Goal: Find contact information: Find contact information

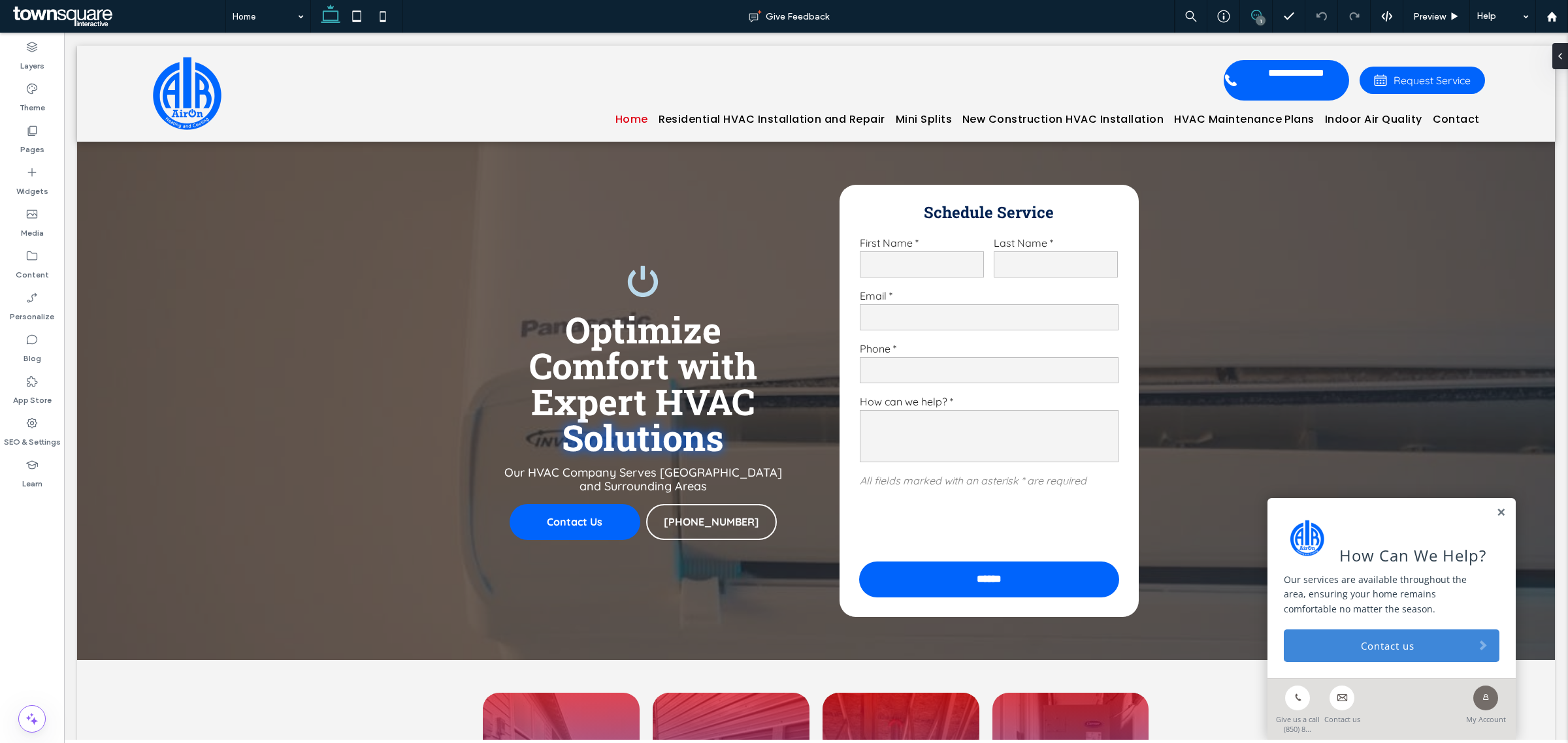
click at [1044, 13] on icon at bounding box center [1256, 15] width 11 height 11
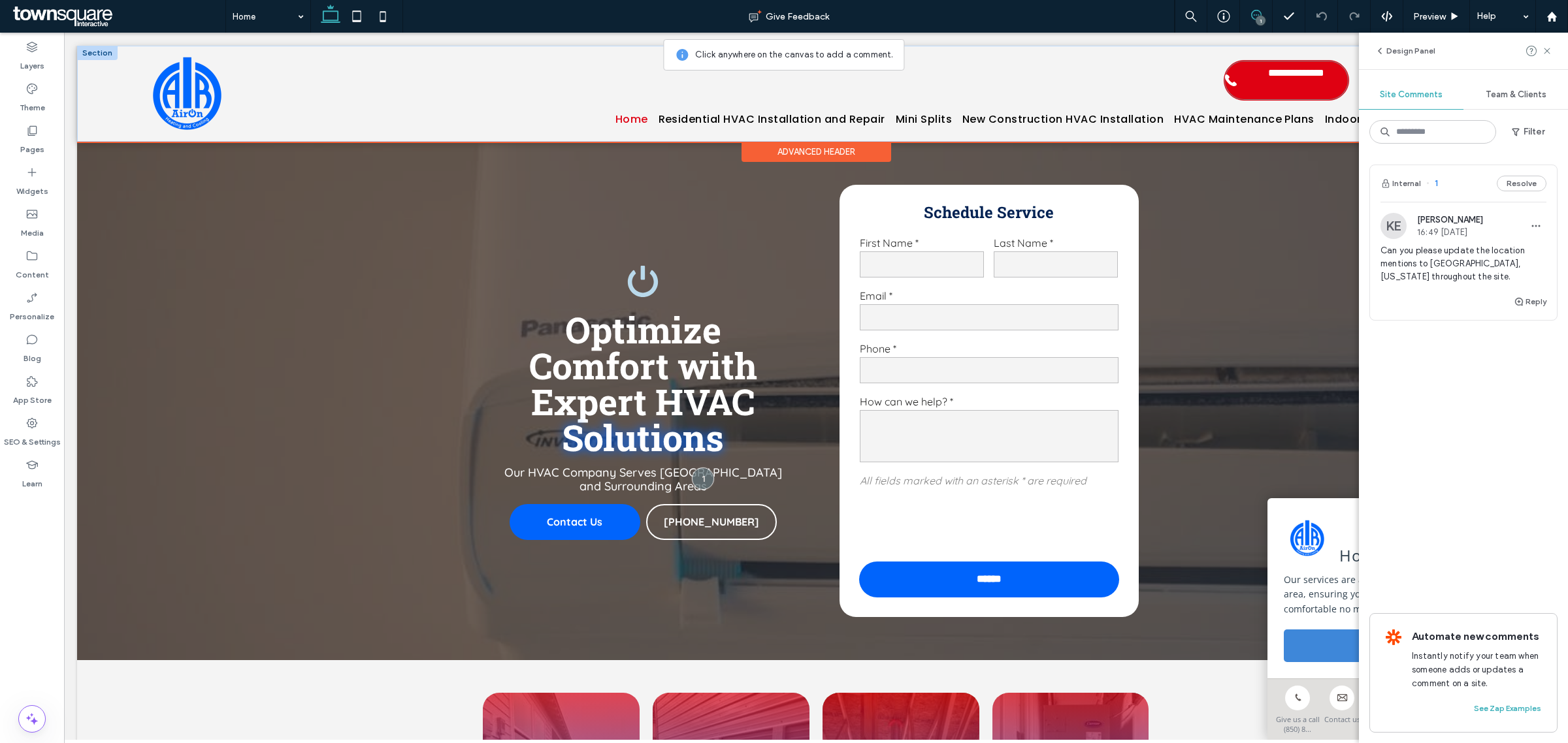
click at [1044, 84] on span "**********" at bounding box center [1295, 80] width 104 height 27
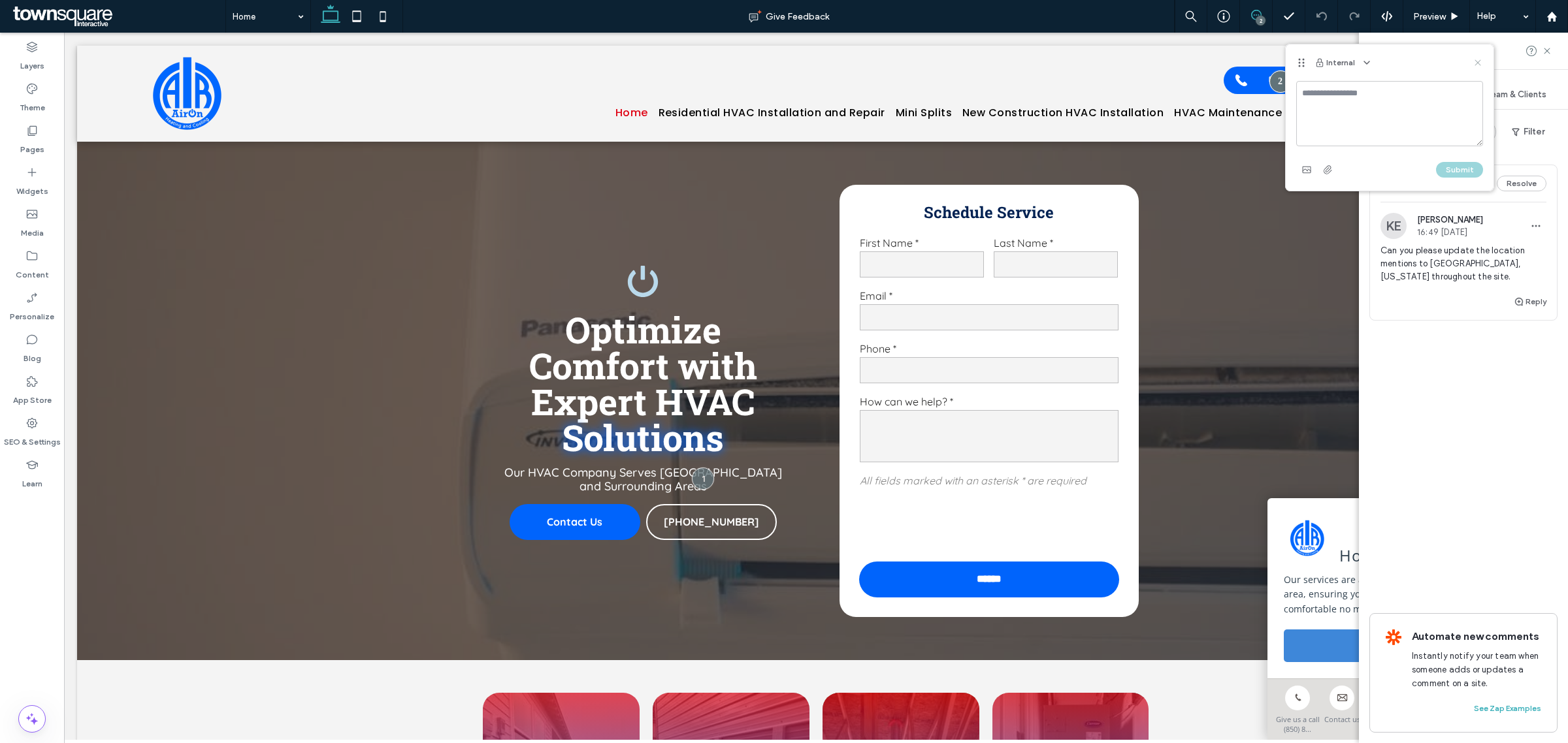
click at [1044, 64] on icon at bounding box center [1477, 62] width 11 height 11
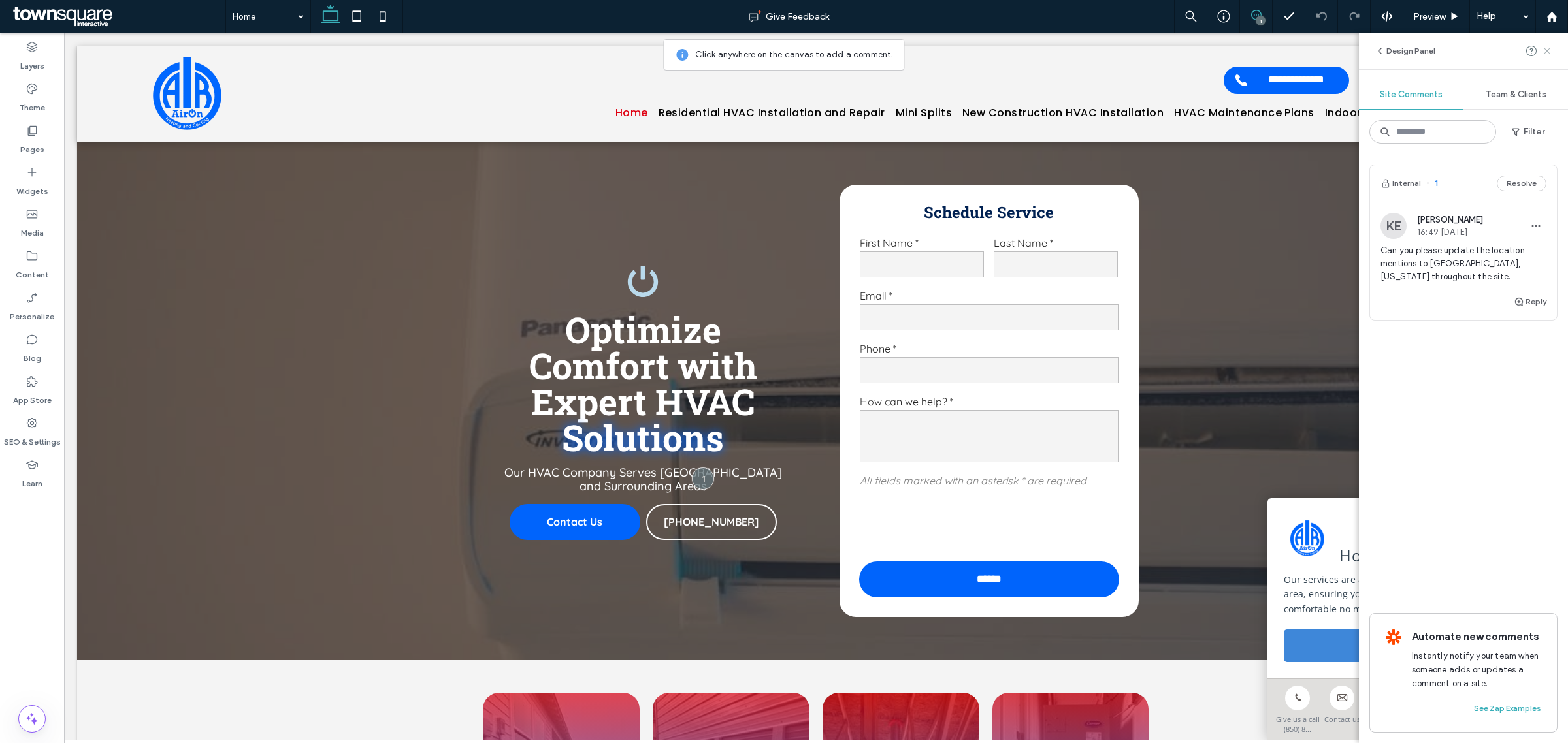
click at [1044, 52] on icon at bounding box center [1546, 50] width 11 height 11
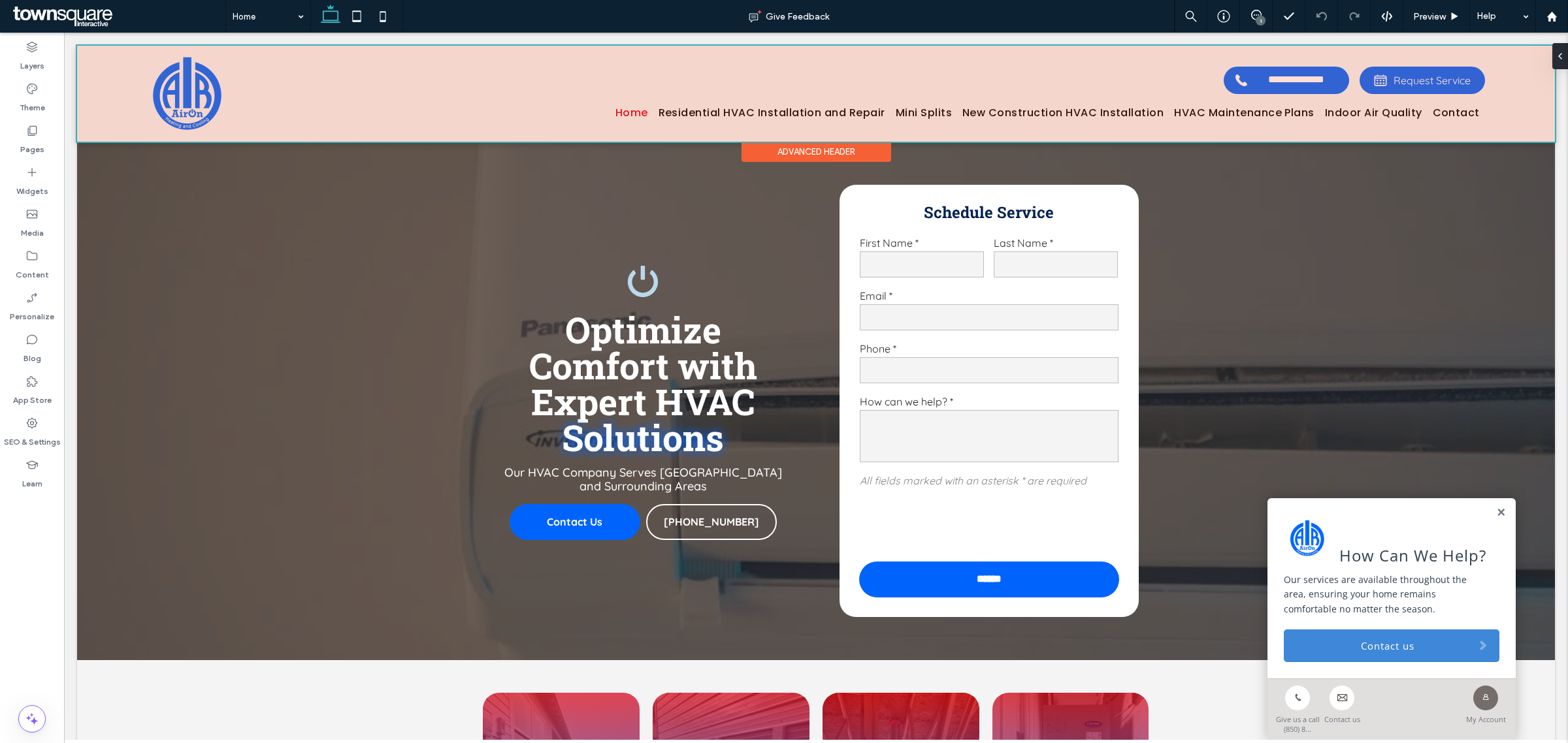
click at [1044, 87] on div at bounding box center [815, 93] width 1477 height 96
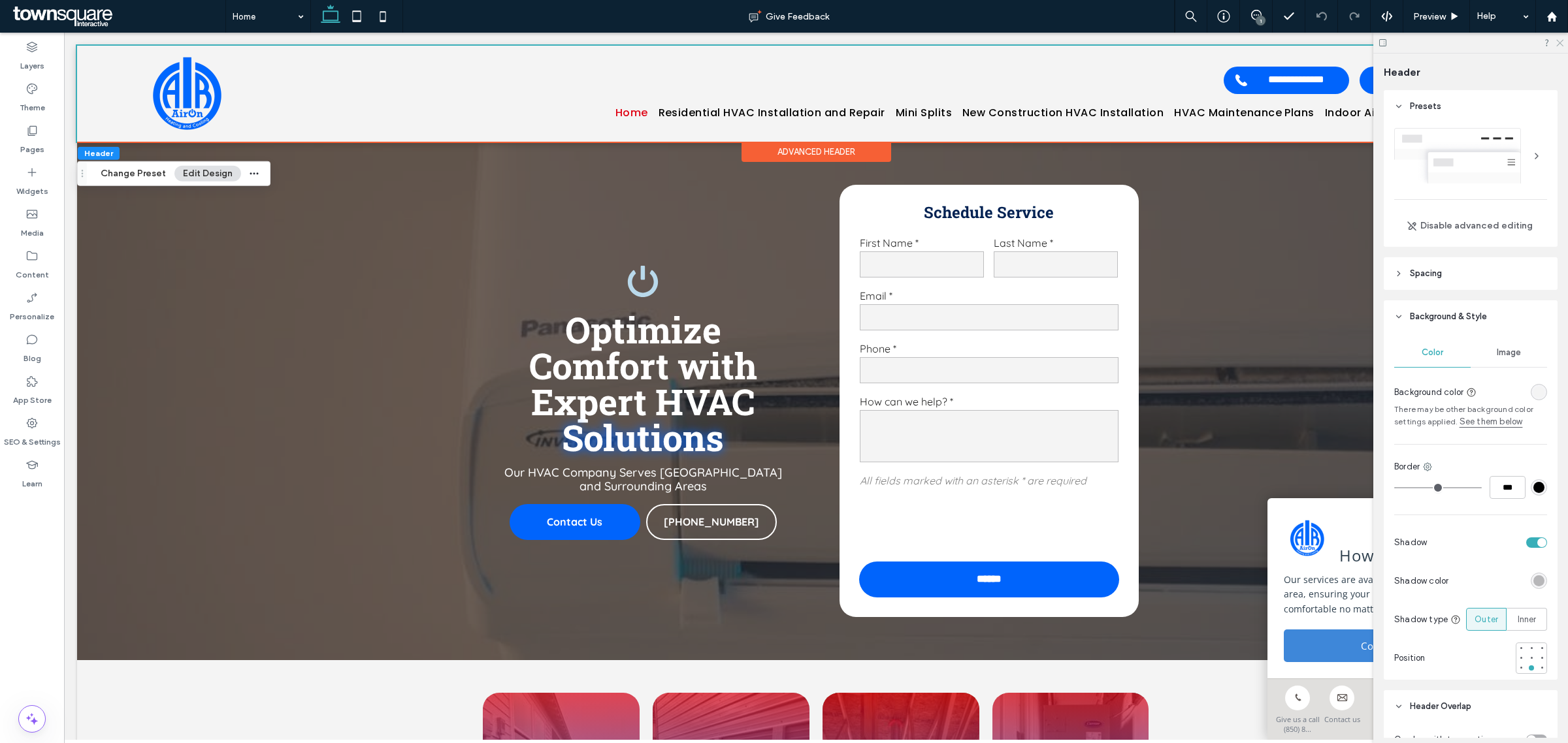
click at [1044, 44] on icon at bounding box center [1558, 41] width 9 height 9
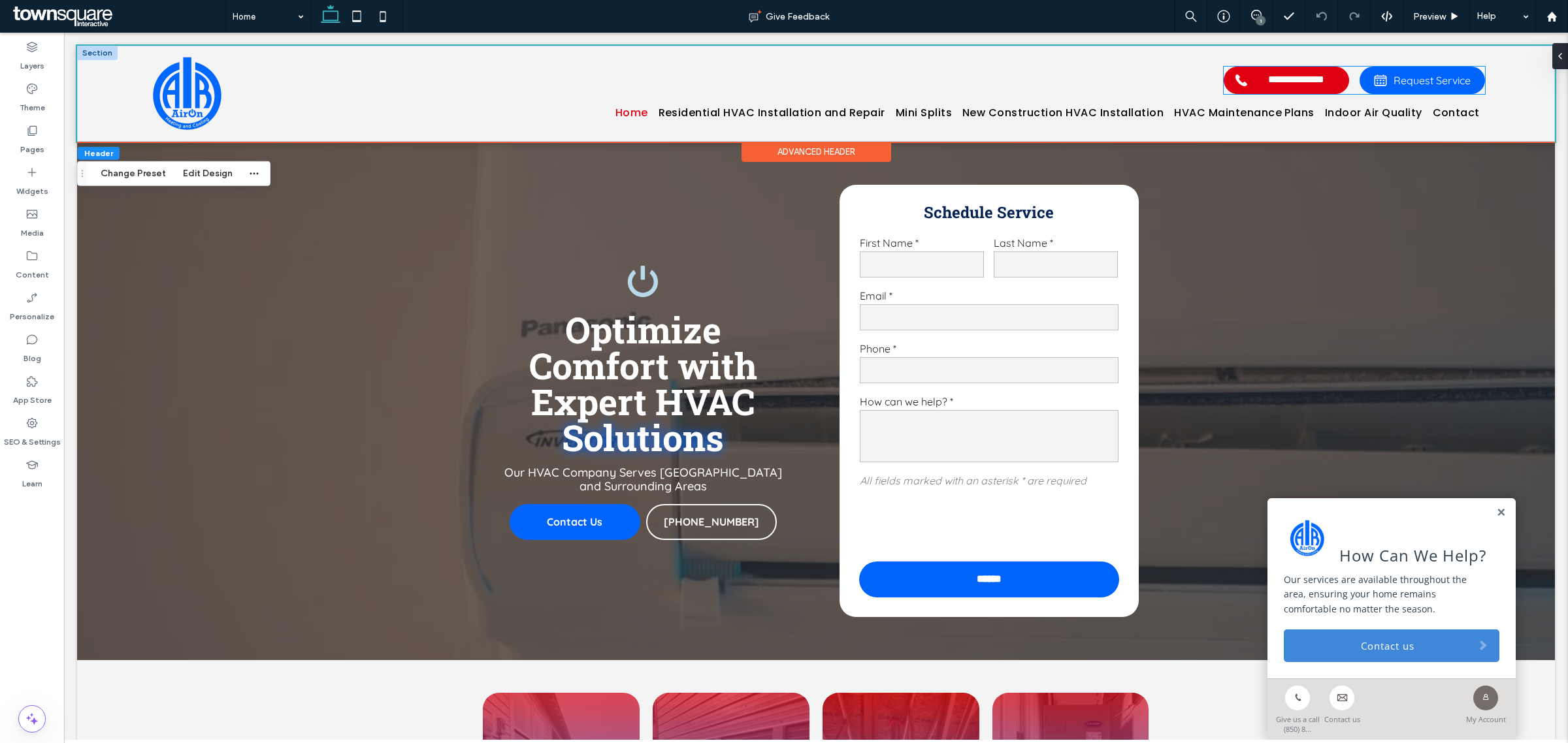
click at [1044, 87] on span "**********" at bounding box center [1286, 80] width 104 height 13
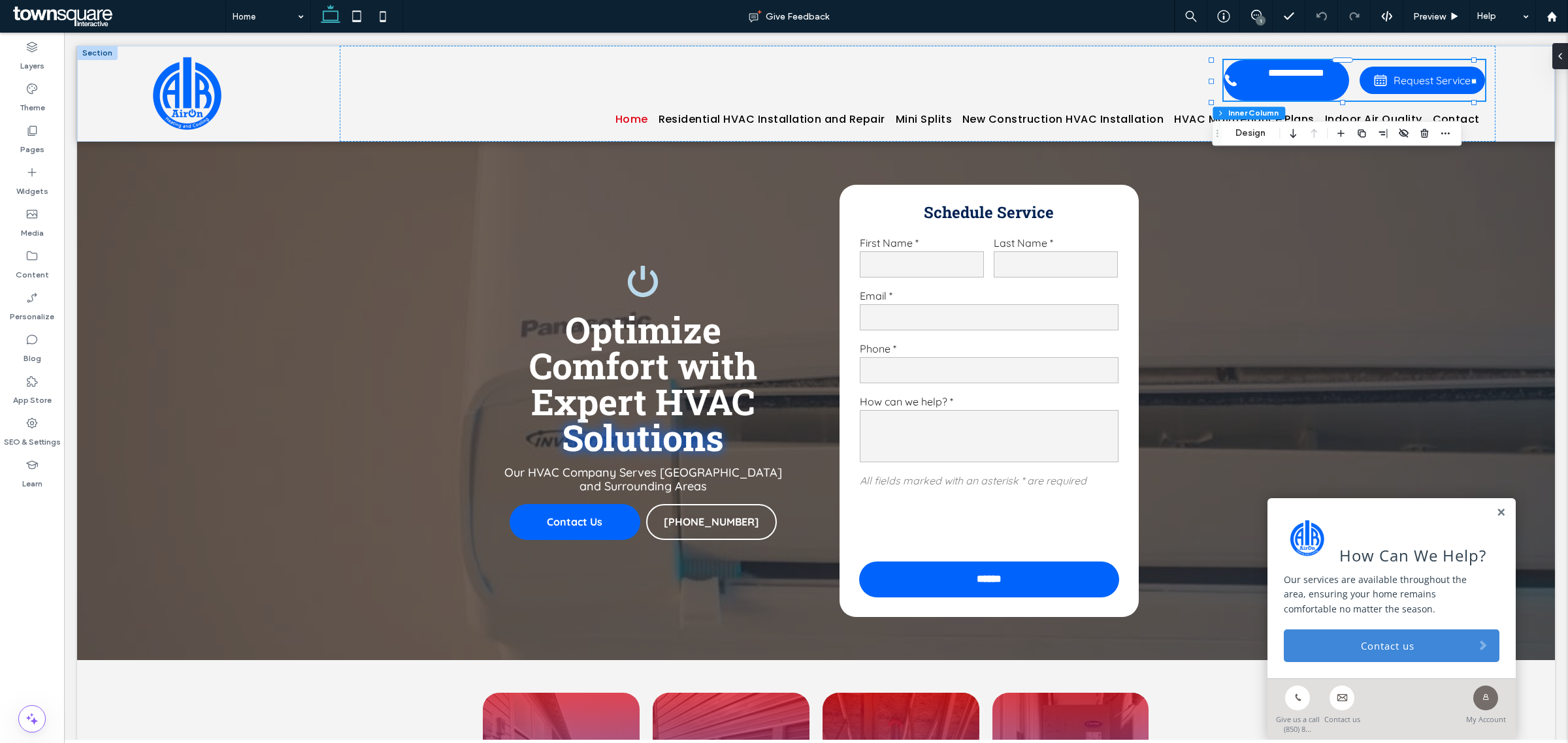
drag, startPoint x: 1257, startPoint y: 10, endPoint x: 1268, endPoint y: 21, distance: 15.6
click at [1044, 10] on icon at bounding box center [1256, 15] width 11 height 11
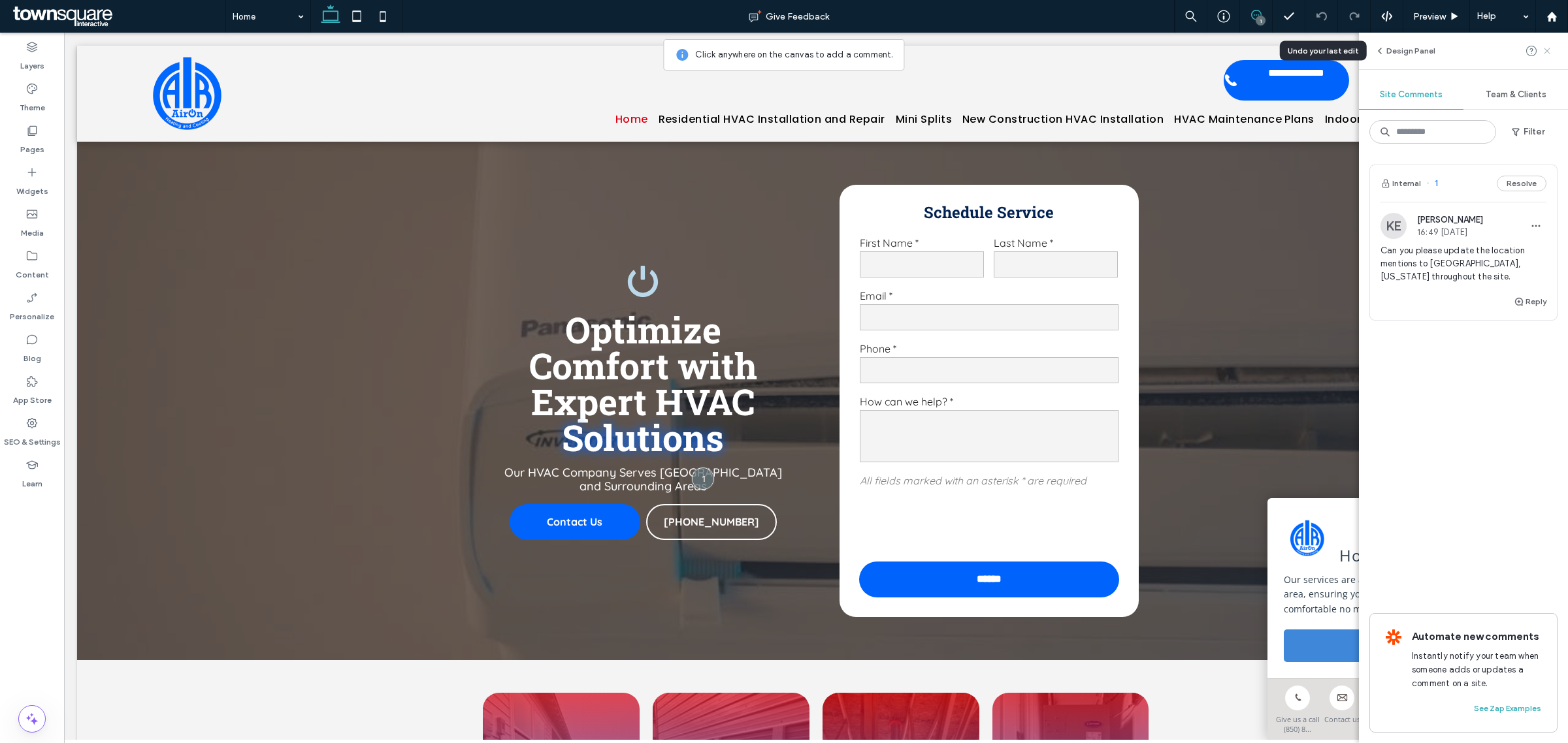
click at [1044, 49] on icon at bounding box center [1546, 50] width 11 height 11
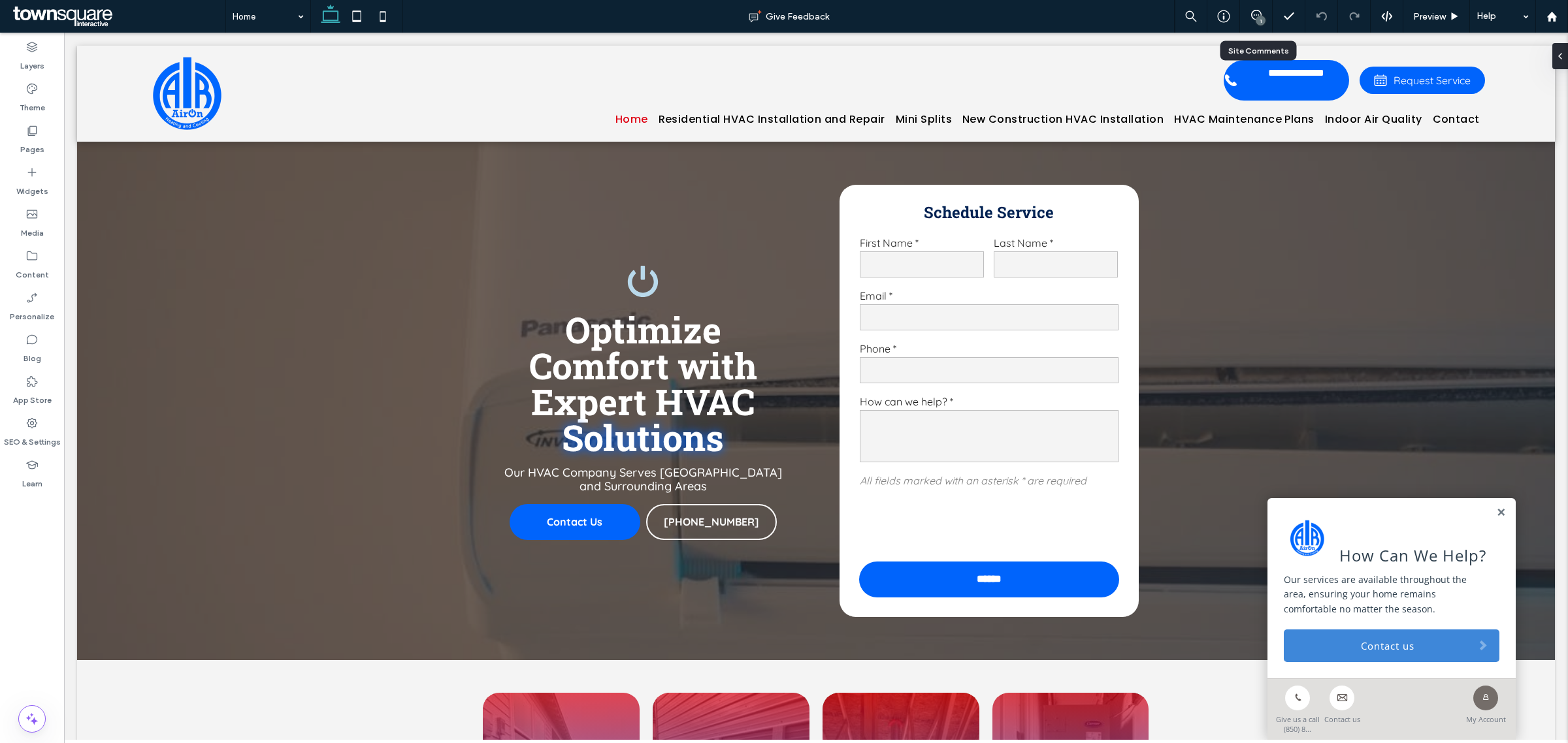
click at [1044, 7] on div "1" at bounding box center [1255, 16] width 32 height 32
drag, startPoint x: 1566, startPoint y: 50, endPoint x: 1502, endPoint y: 17, distance: 72.0
click at [1044, 50] on div at bounding box center [1556, 56] width 21 height 27
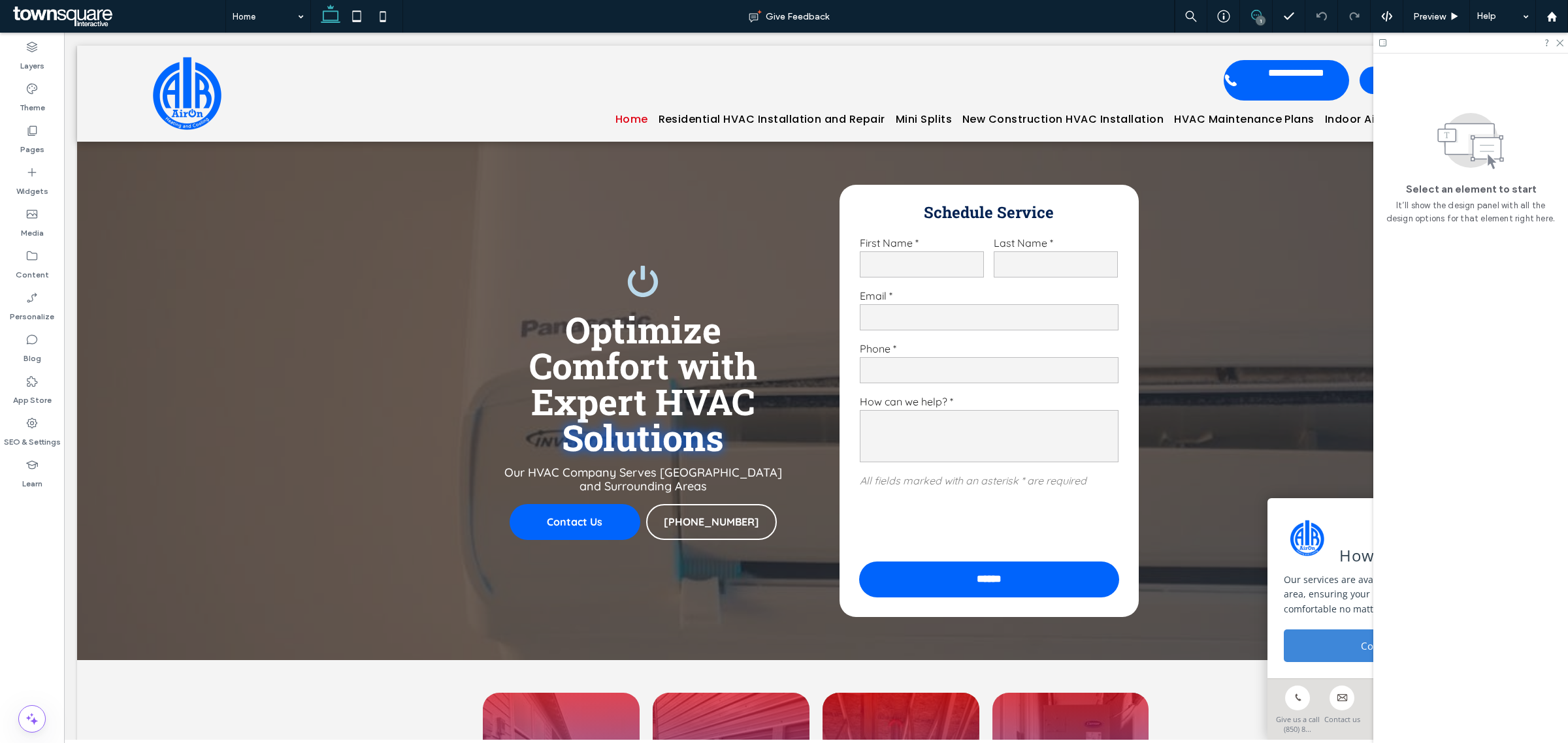
click at [1044, 11] on icon at bounding box center [1256, 15] width 11 height 11
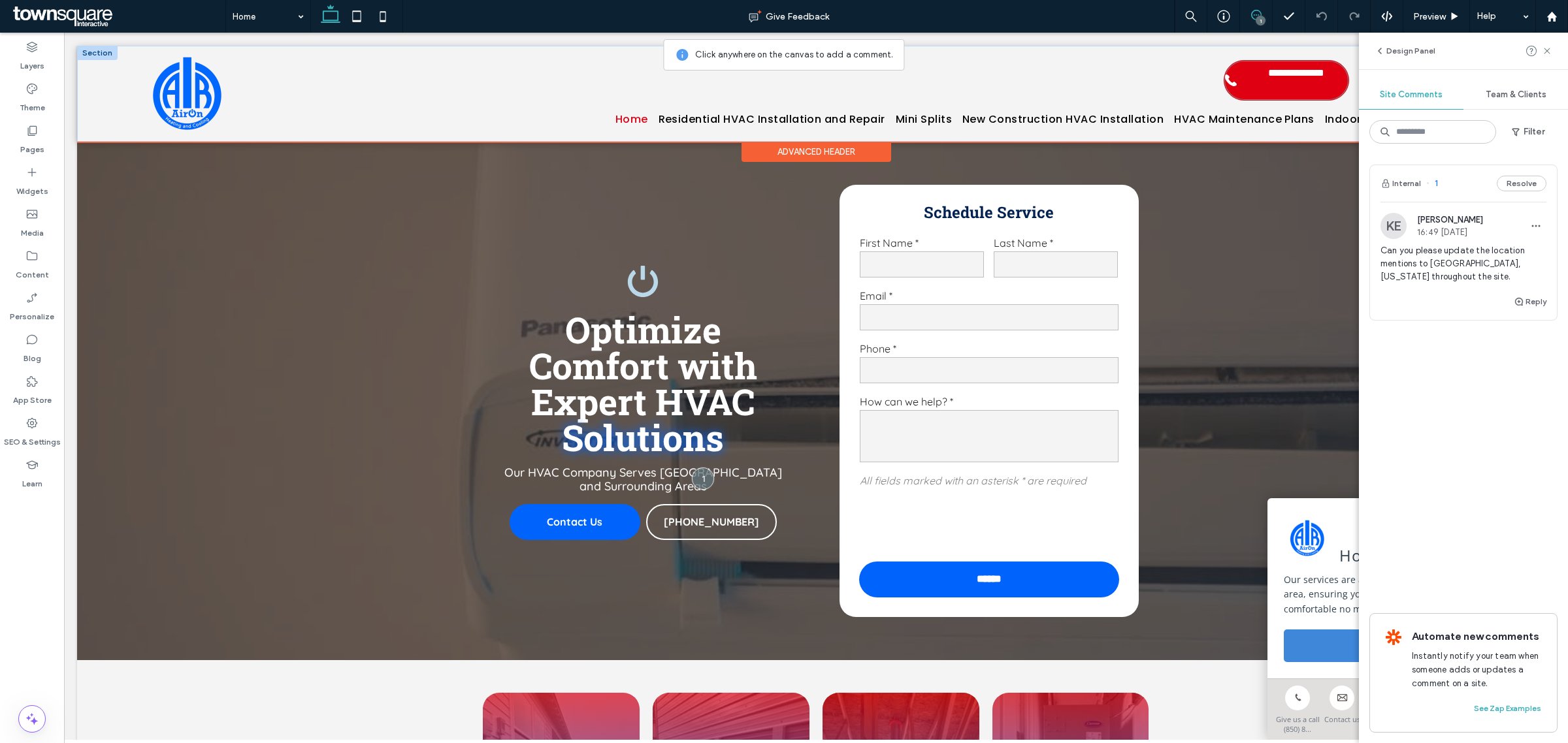
click at [1044, 93] on span "**********" at bounding box center [1295, 80] width 104 height 27
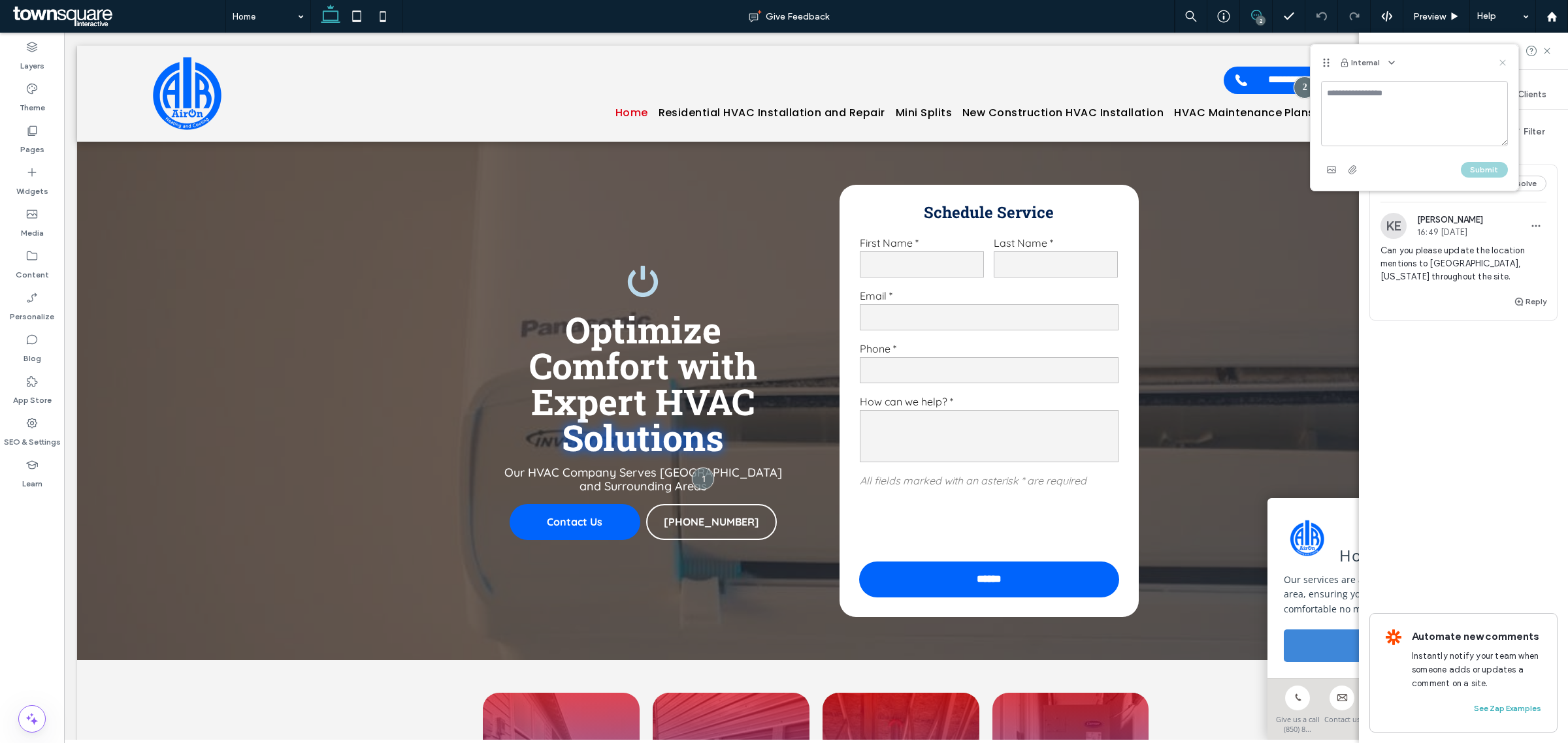
click at [1044, 61] on use at bounding box center [1502, 62] width 6 height 6
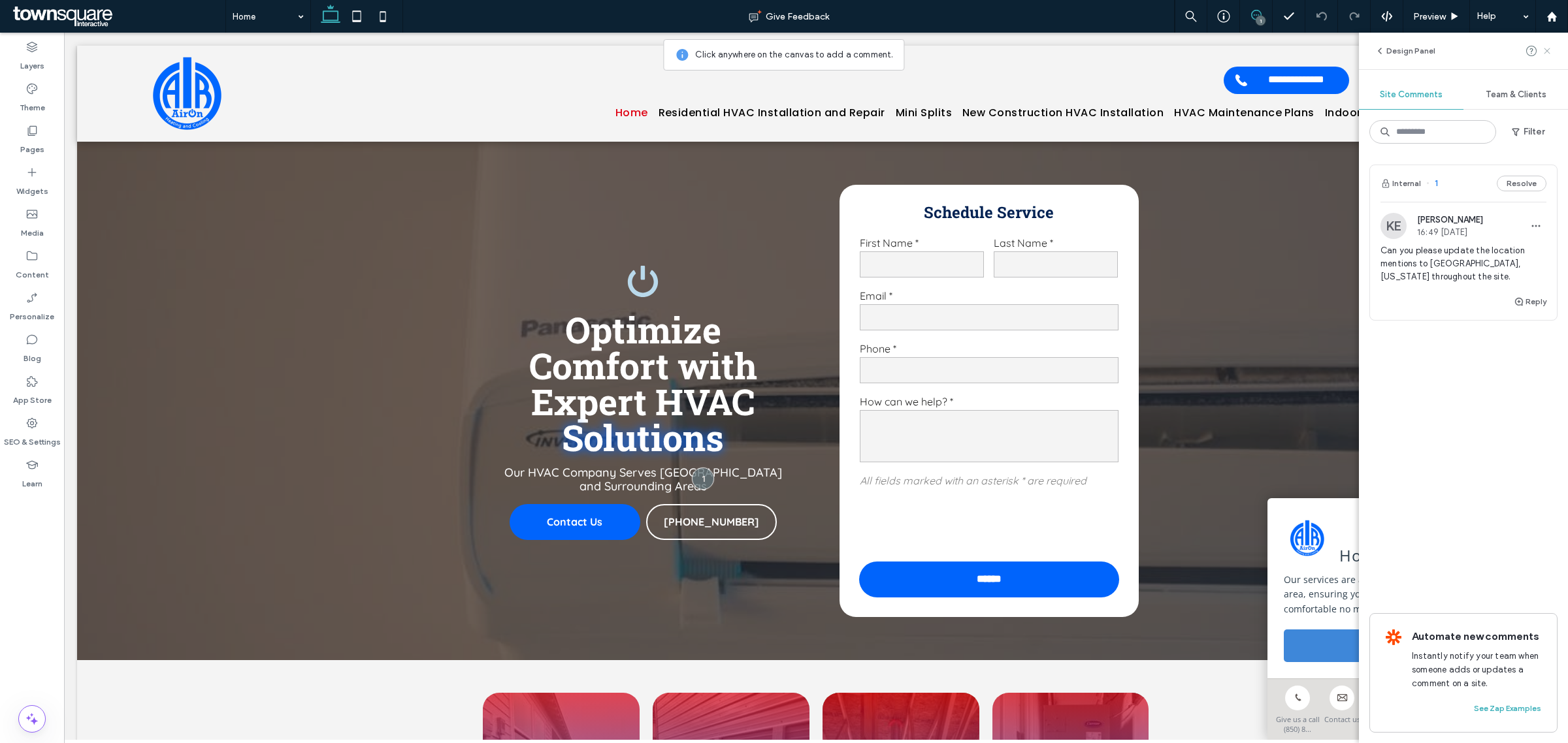
click at [1044, 52] on icon at bounding box center [1546, 50] width 11 height 11
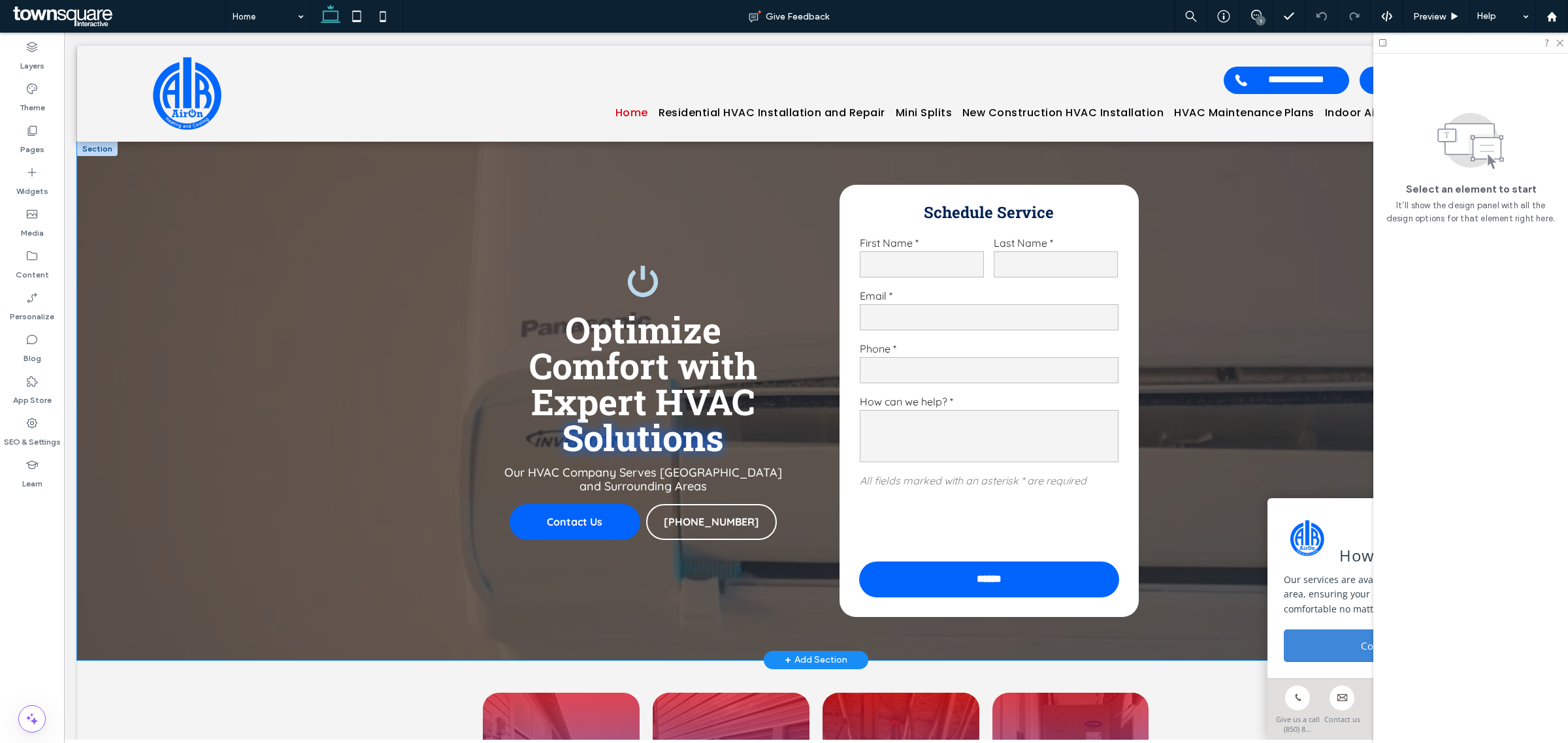
scroll to position [327, 0]
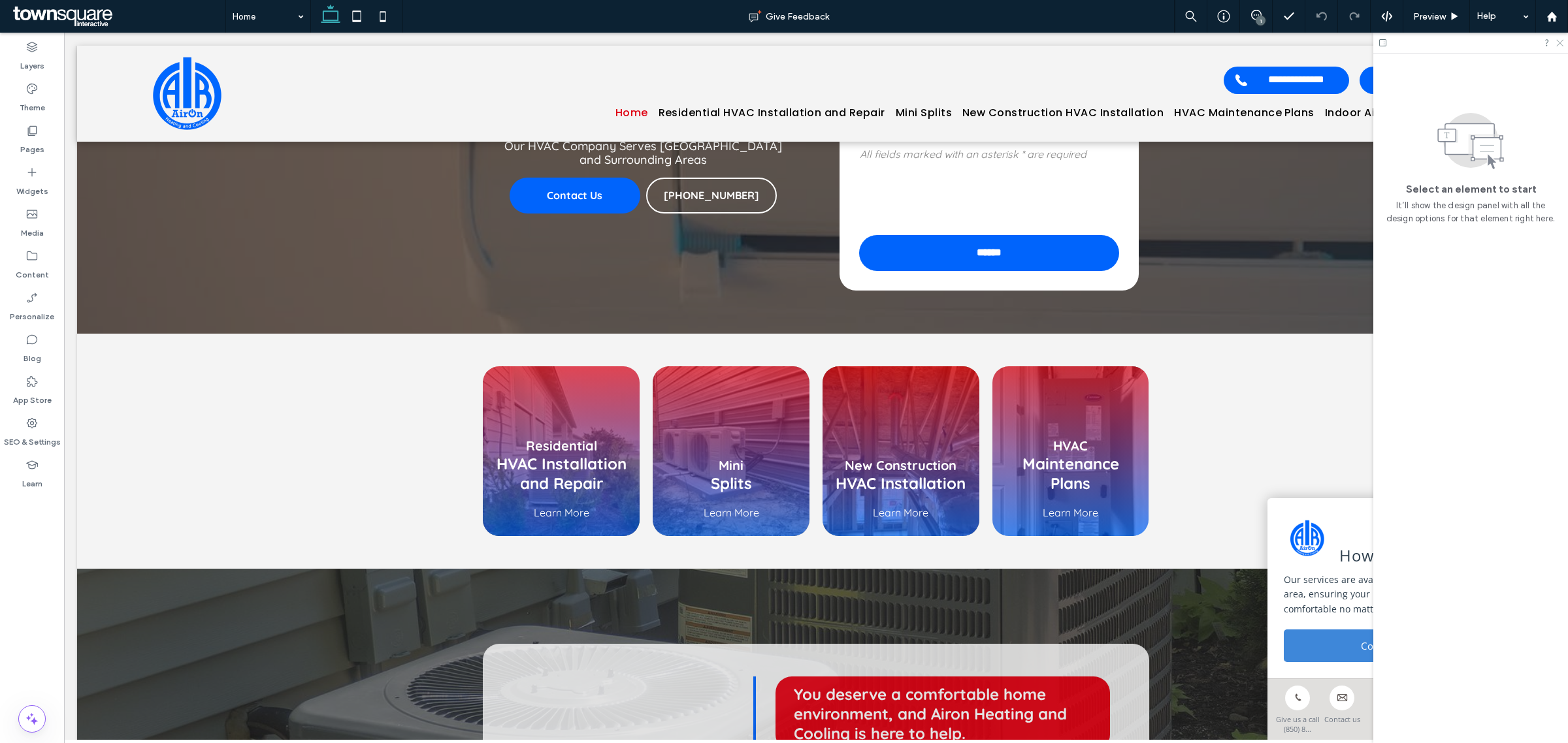
click at [1044, 39] on icon at bounding box center [1558, 41] width 9 height 9
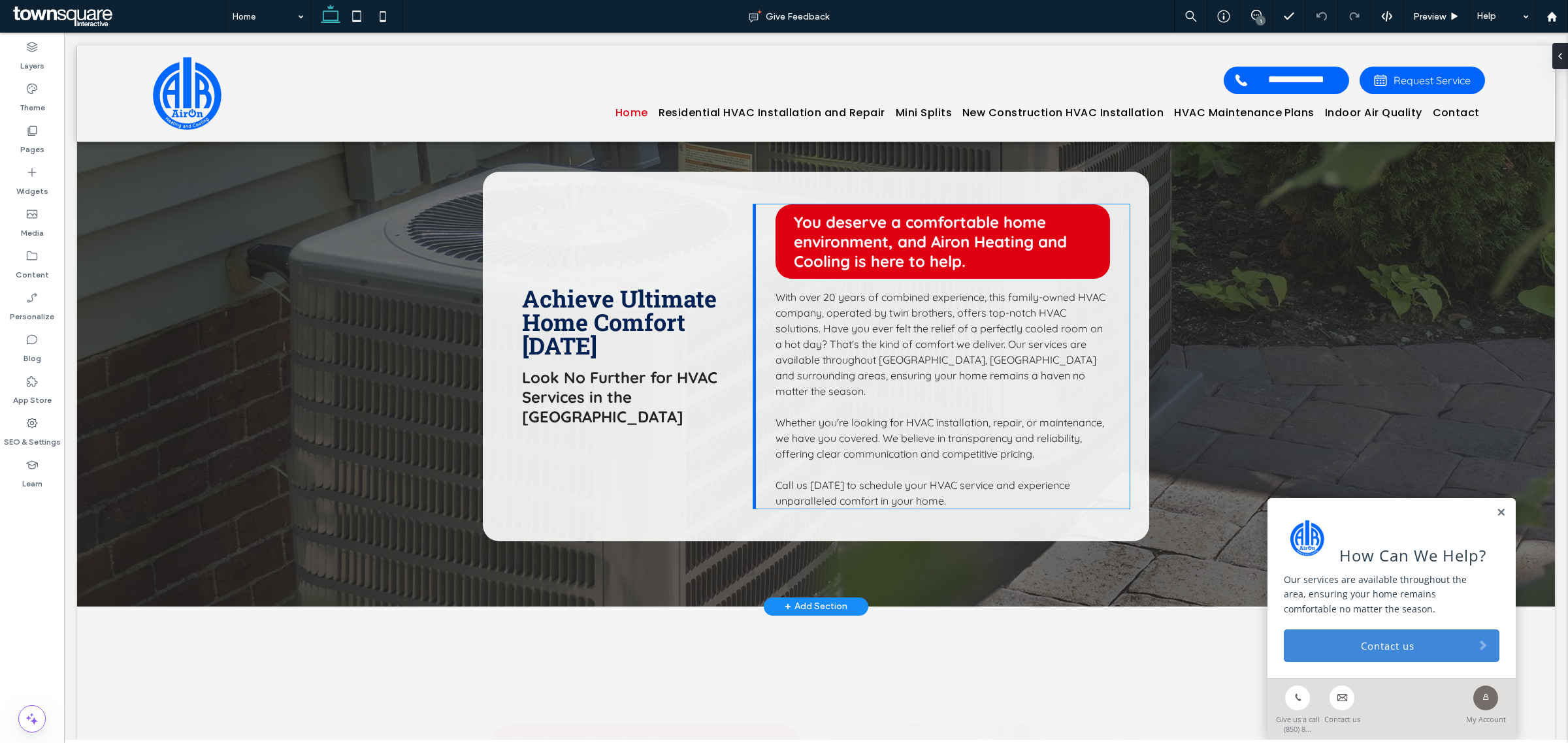
scroll to position [816, 0]
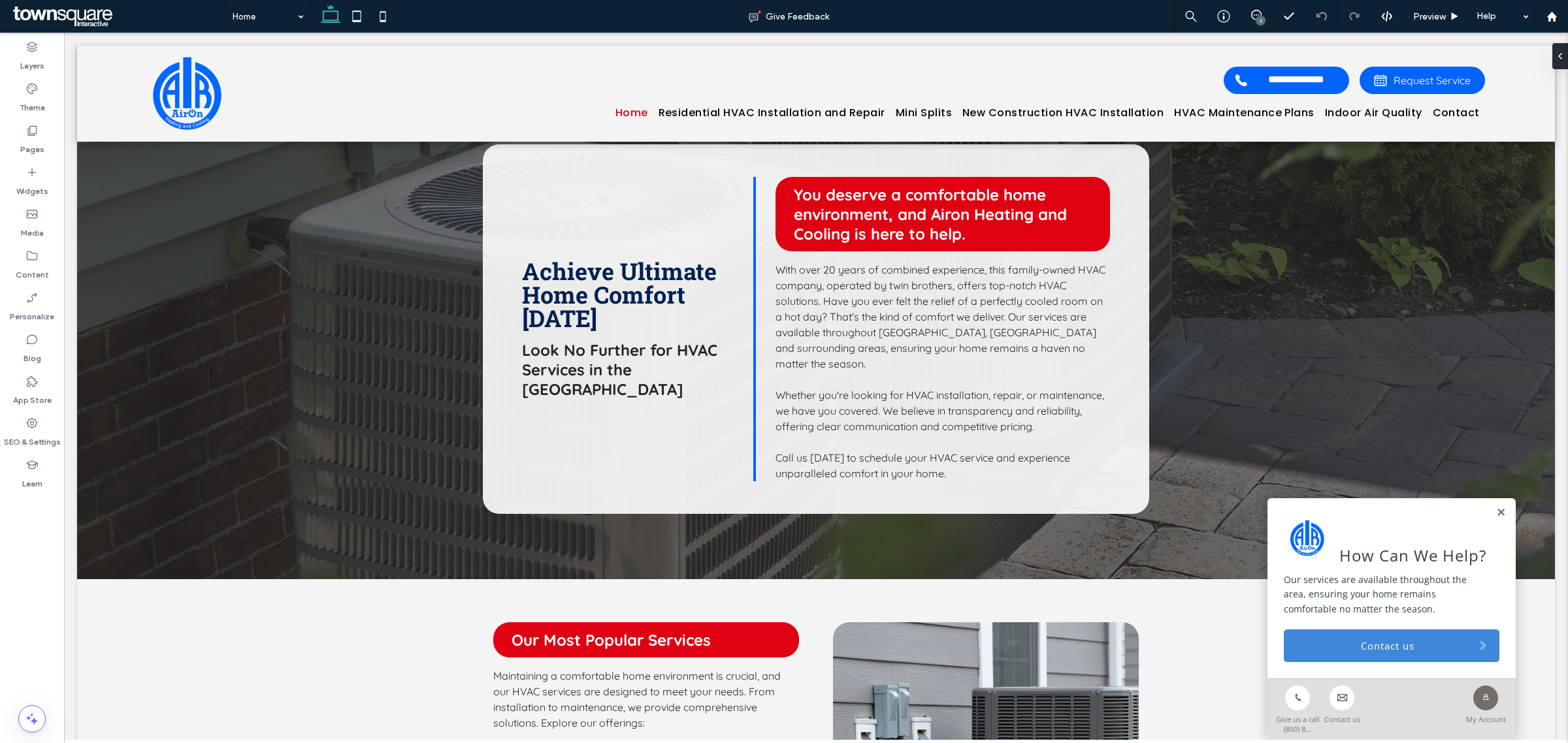
click at [1044, 450] on div "How Can We Help? Our services are available throughout the area, ensuring your …" at bounding box center [1391, 588] width 248 height 180
click at [1044, 450] on link at bounding box center [1501, 513] width 10 height 11
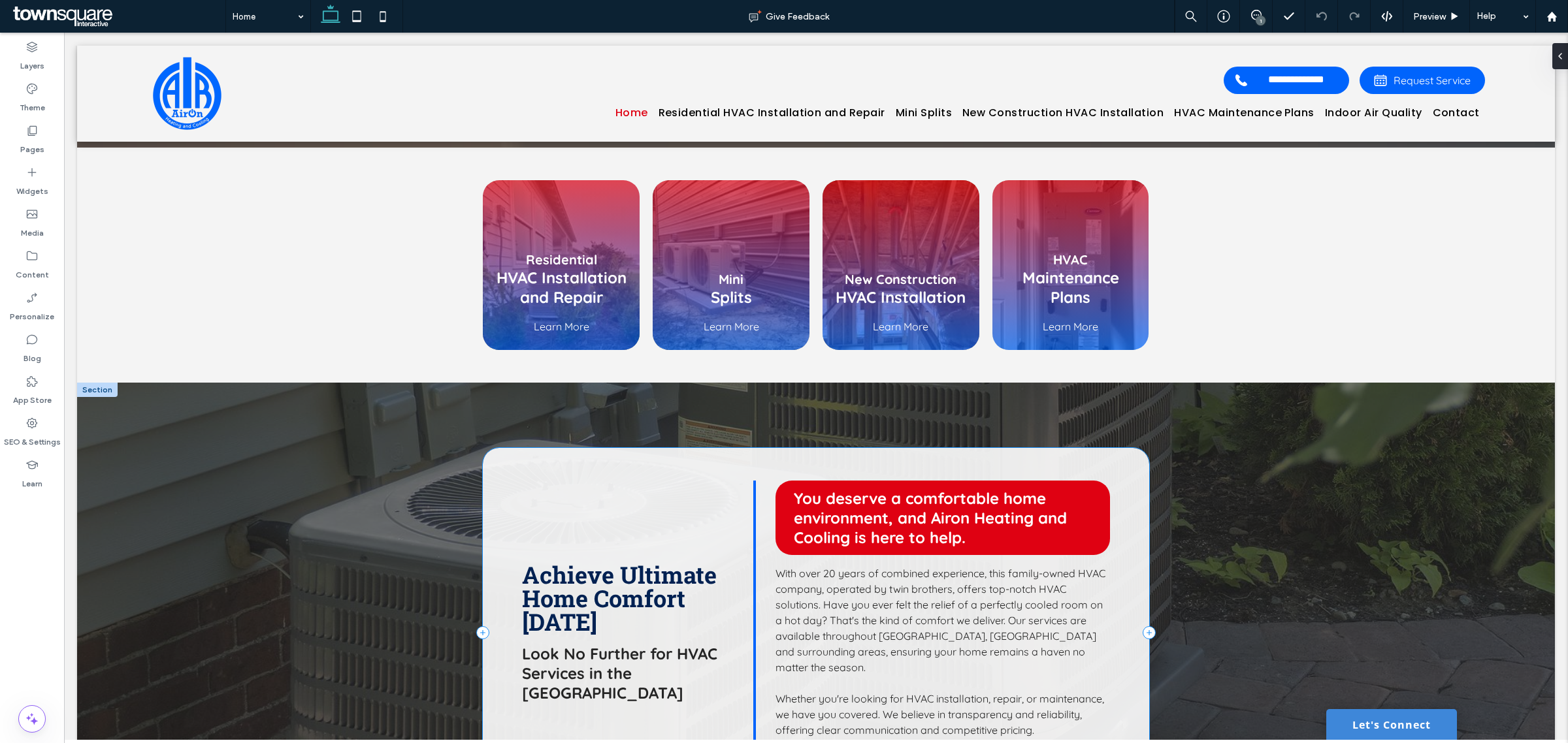
scroll to position [0, 0]
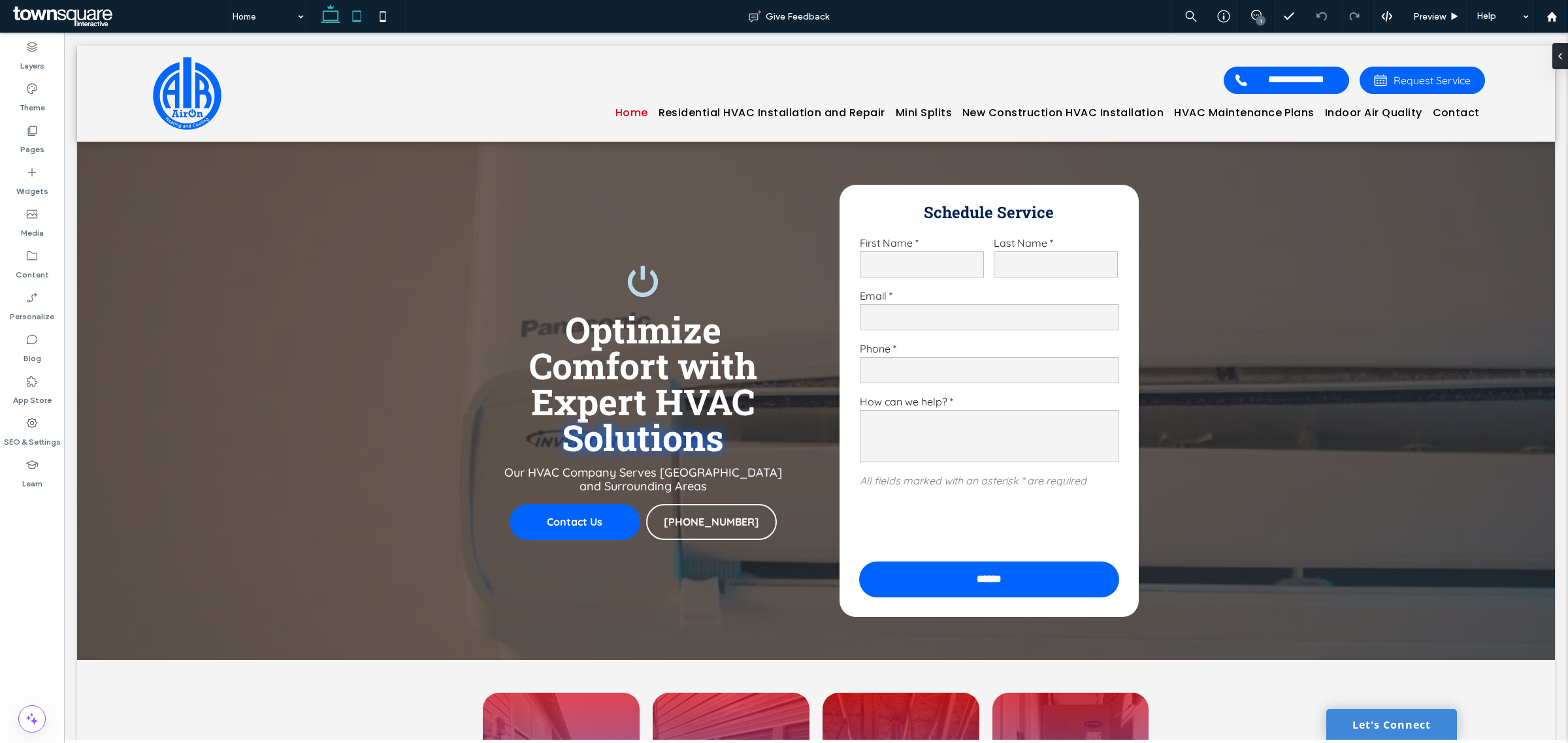
click at [354, 17] on icon at bounding box center [356, 16] width 27 height 27
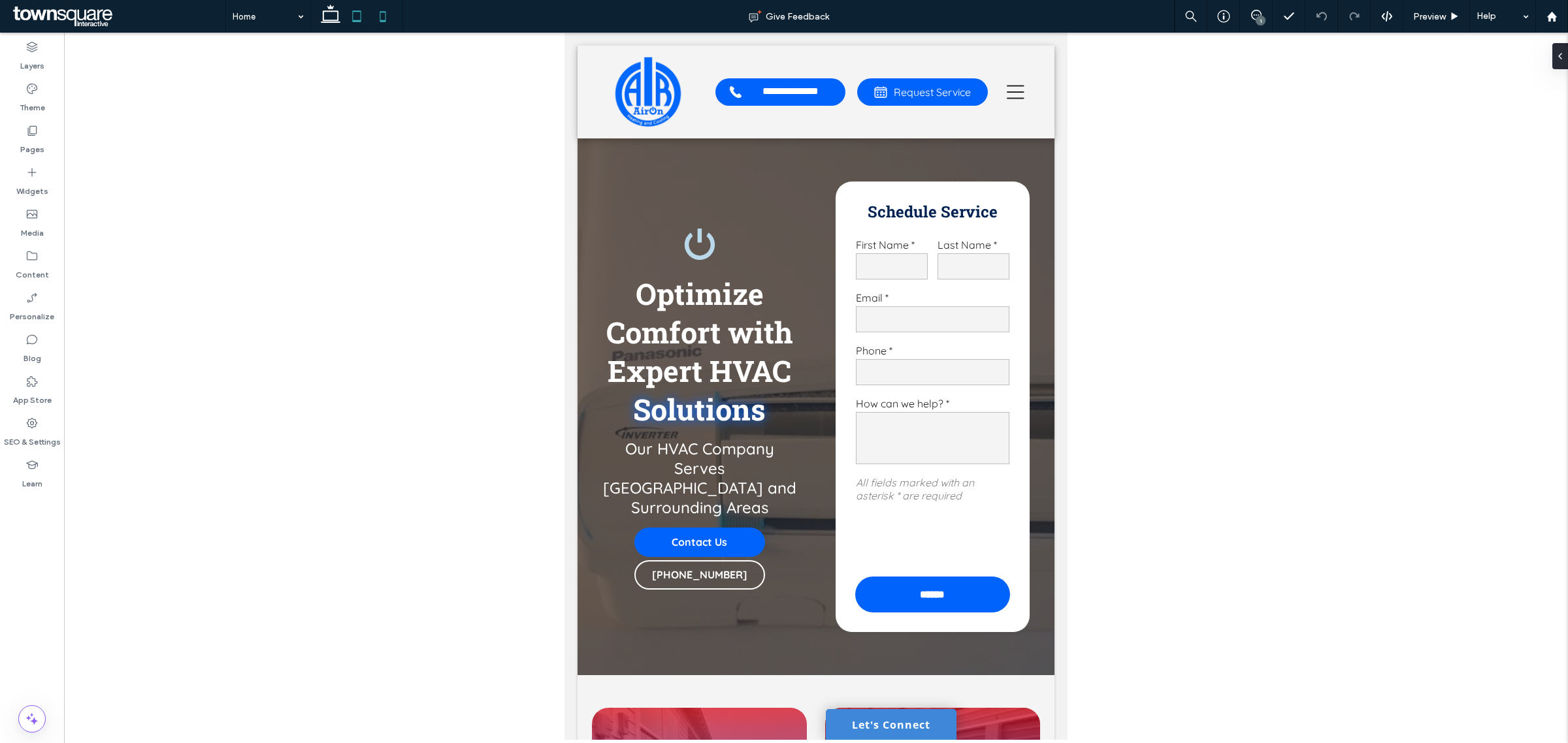
click at [392, 18] on icon at bounding box center [383, 16] width 27 height 27
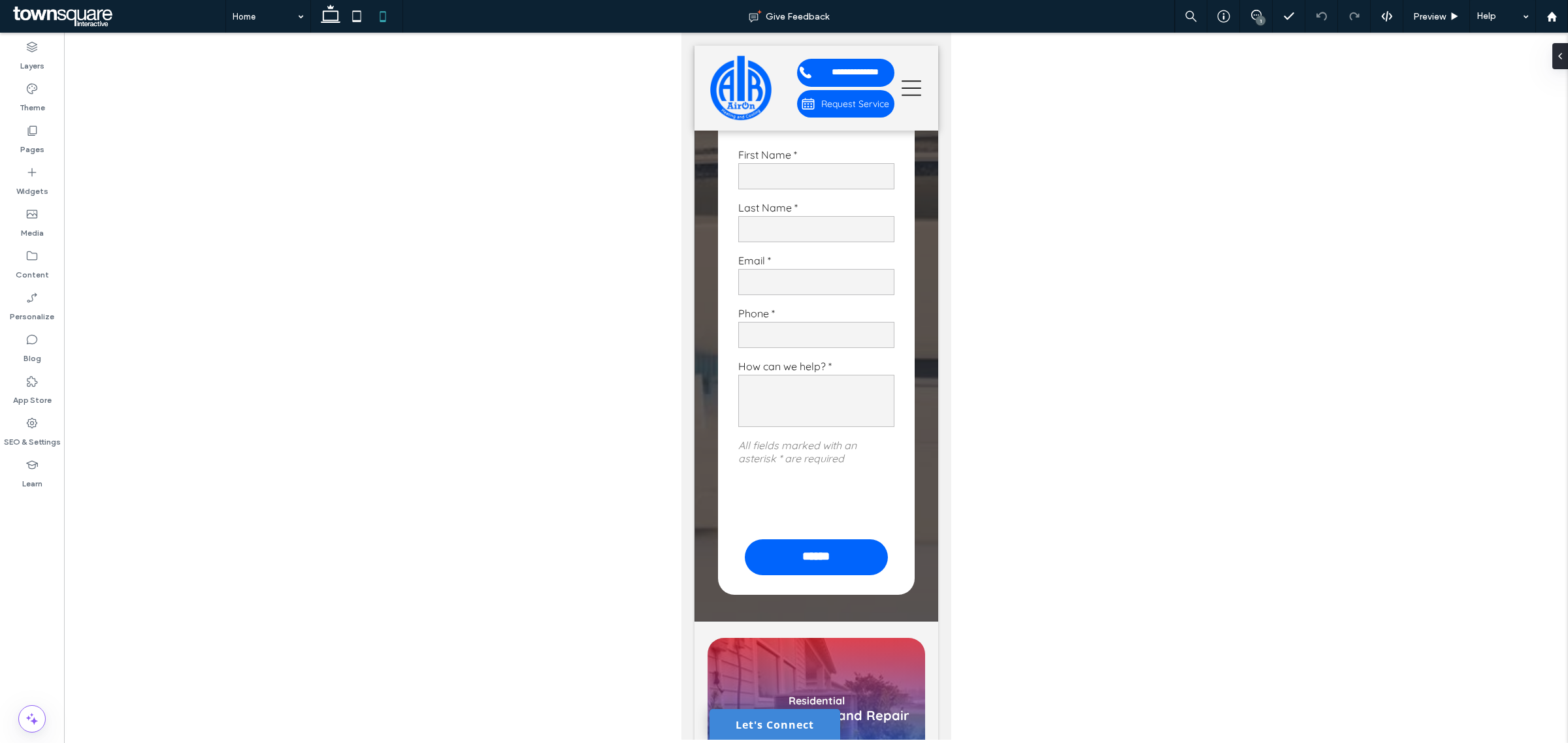
scroll to position [163, 0]
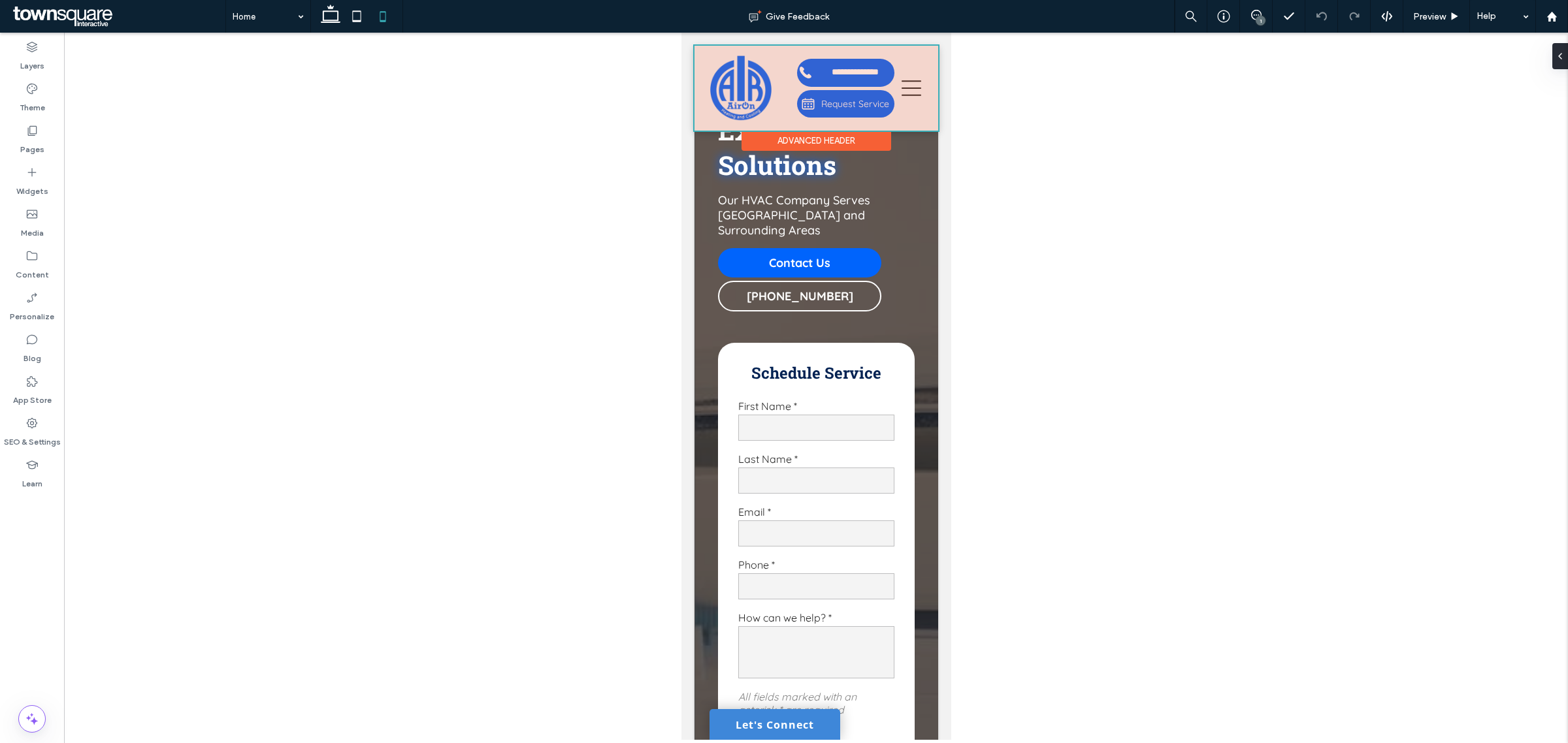
click at [898, 92] on div at bounding box center [816, 88] width 244 height 85
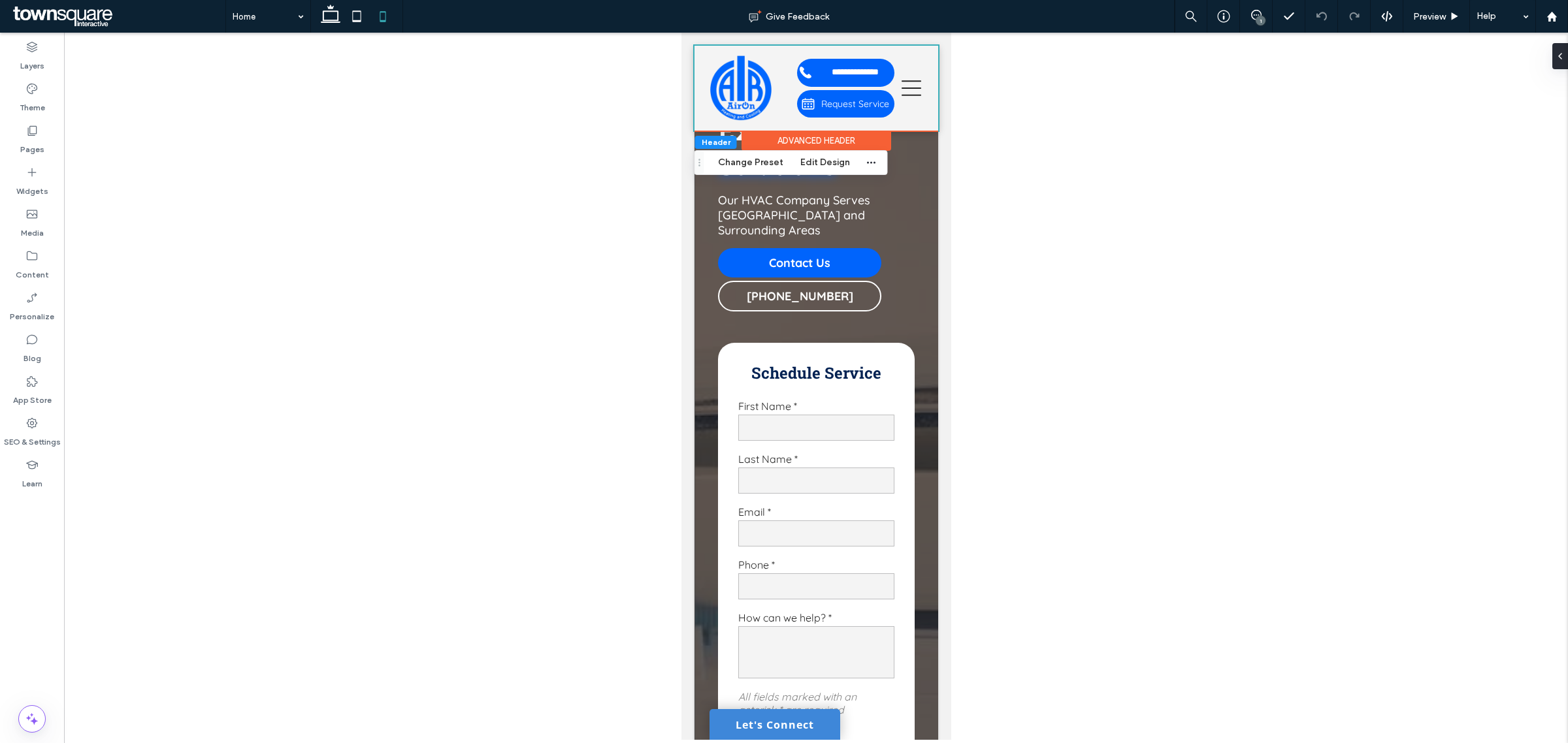
click at [1044, 211] on div at bounding box center [815, 386] width 1503 height 708
click at [1044, 52] on icon at bounding box center [1554, 56] width 11 height 11
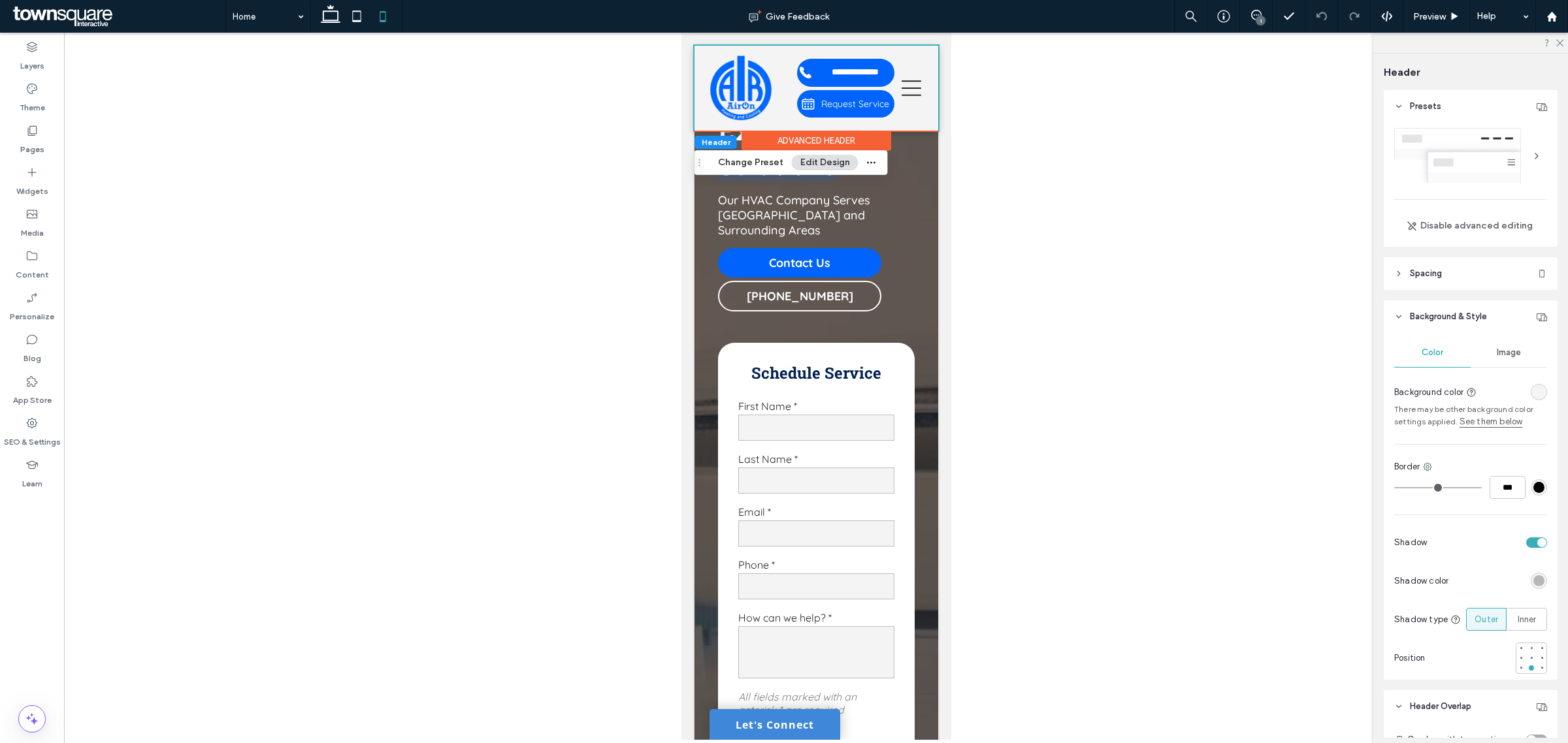
click at [1009, 236] on div at bounding box center [815, 386] width 1503 height 708
click at [327, 20] on icon at bounding box center [330, 16] width 27 height 27
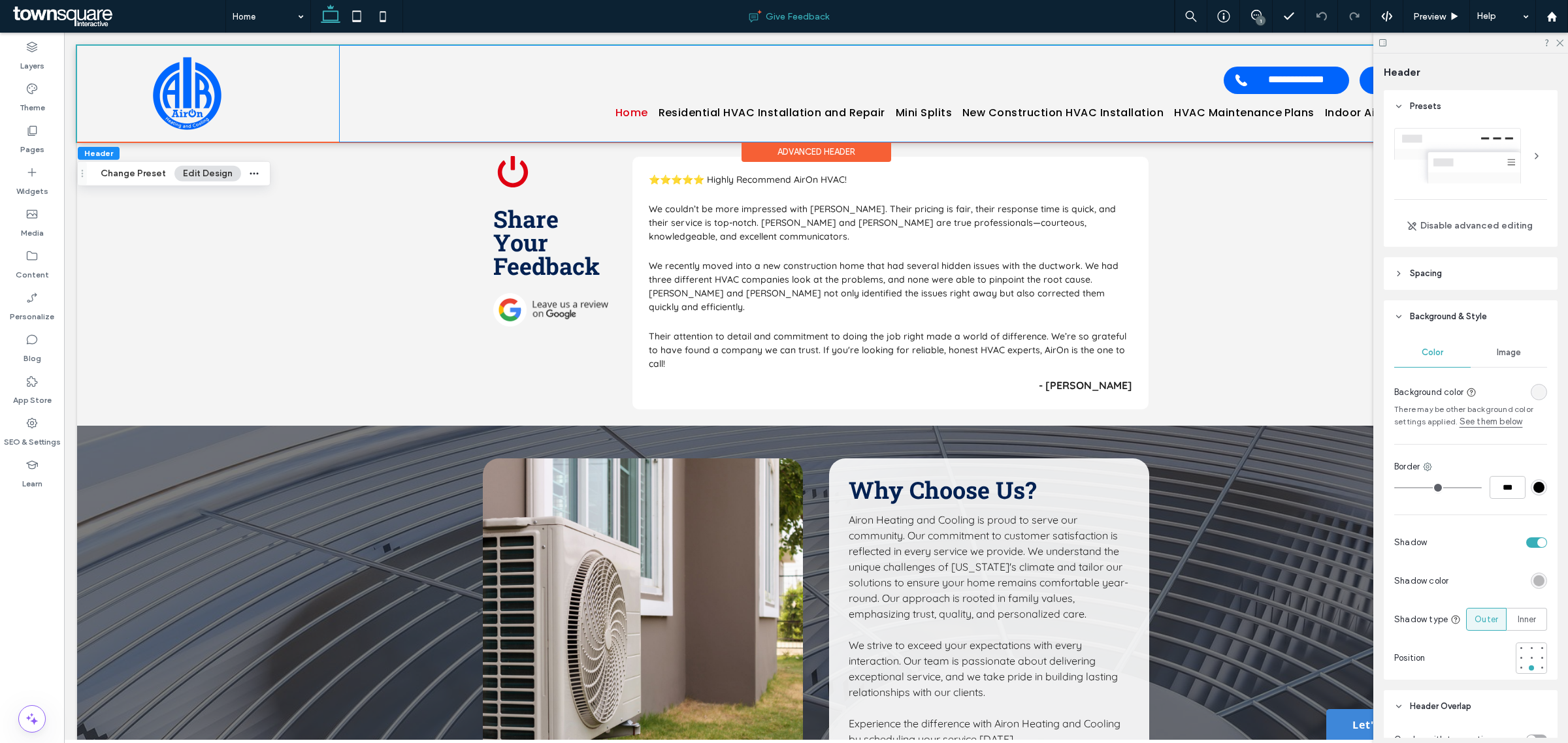
scroll to position [2075, 0]
